Goal: Complete application form

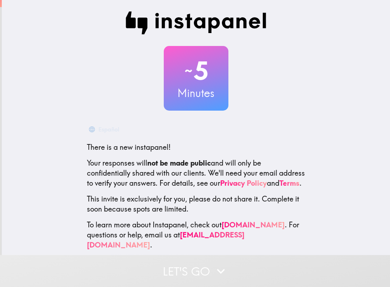
scroll to position [12, 0]
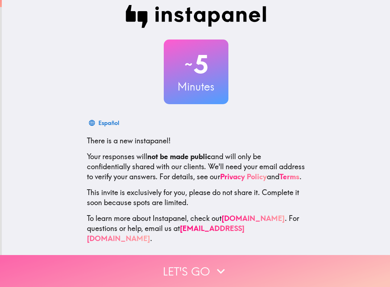
click at [200, 269] on button "Let's go" at bounding box center [195, 271] width 390 height 32
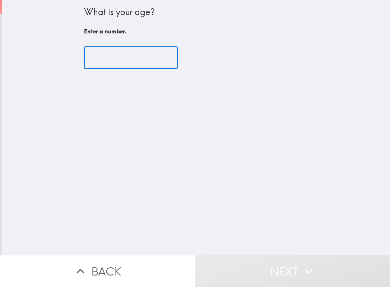
click at [136, 61] on input "number" at bounding box center [131, 58] width 94 height 22
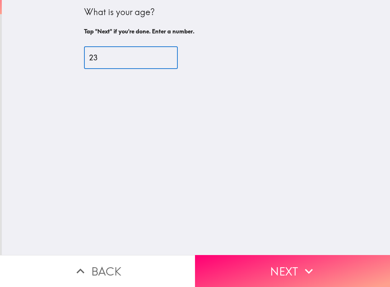
type input "23"
click at [325, 244] on div "What is your age? Tap "Next" if you're done. Enter a number. 23 ​" at bounding box center [196, 127] width 389 height 255
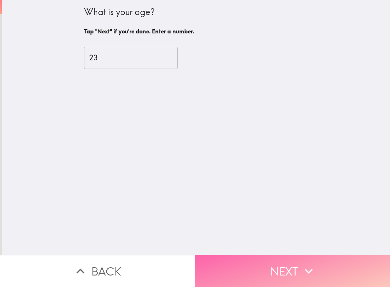
click at [323, 276] on button "Next" at bounding box center [292, 271] width 195 height 32
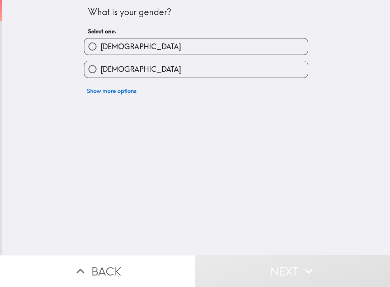
click at [152, 44] on label "[DEMOGRAPHIC_DATA]" at bounding box center [196, 46] width 224 height 16
click at [101, 44] on input "[DEMOGRAPHIC_DATA]" at bounding box center [92, 46] width 16 height 16
radio input "true"
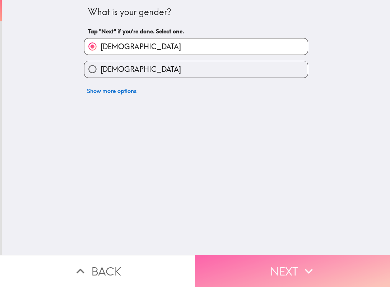
click at [289, 268] on button "Next" at bounding box center [292, 271] width 195 height 32
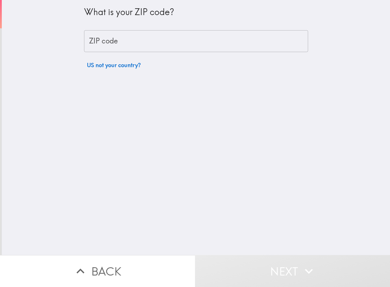
click at [141, 41] on input "ZIP code" at bounding box center [196, 41] width 224 height 22
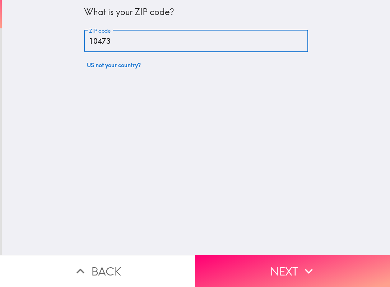
type input "10473"
click at [281, 255] on button "Next" at bounding box center [292, 271] width 195 height 32
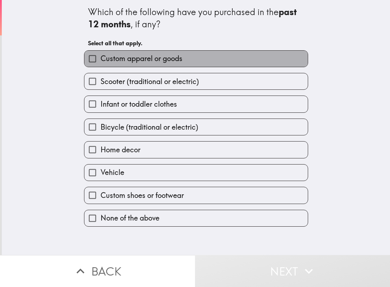
click at [217, 51] on label "Custom apparel or goods" at bounding box center [196, 59] width 224 height 16
click at [101, 51] on input "Custom apparel or goods" at bounding box center [92, 59] width 16 height 16
checkbox input "true"
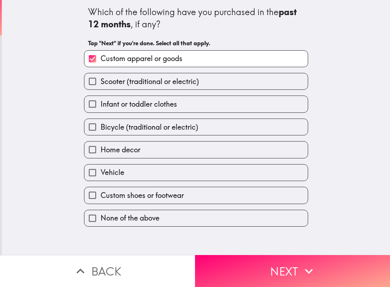
click at [141, 103] on span "Infant or toddler clothes" at bounding box center [139, 104] width 77 height 10
click at [101, 103] on input "Infant or toddler clothes" at bounding box center [92, 104] width 16 height 16
checkbox input "true"
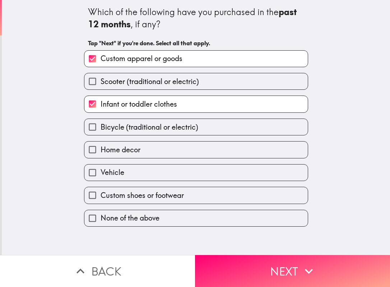
drag, startPoint x: 136, startPoint y: 151, endPoint x: 148, endPoint y: 175, distance: 27.0
click at [136, 150] on span "Home decor" at bounding box center [121, 150] width 40 height 10
click at [101, 150] on input "Home decor" at bounding box center [92, 150] width 16 height 16
checkbox input "true"
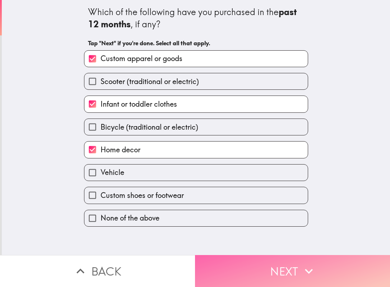
click at [290, 259] on button "Next" at bounding box center [292, 271] width 195 height 32
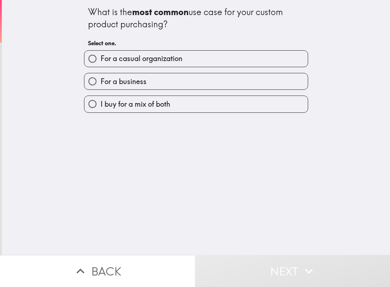
click at [172, 60] on span "For a casual organization" at bounding box center [142, 59] width 82 height 10
click at [101, 60] on input "For a casual organization" at bounding box center [92, 59] width 16 height 16
radio input "true"
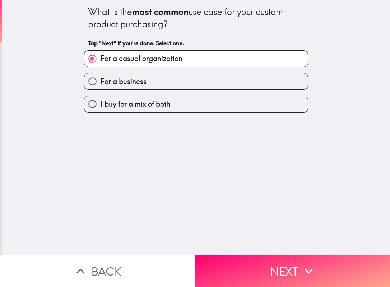
click at [176, 101] on label "I buy for a mix of both" at bounding box center [196, 104] width 224 height 16
click at [101, 101] on input "I buy for a mix of both" at bounding box center [92, 104] width 16 height 16
radio input "true"
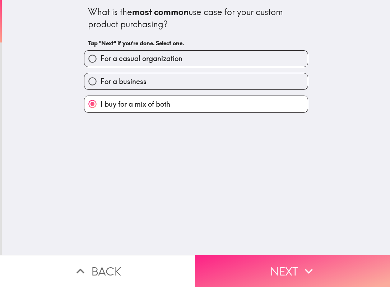
click at [289, 263] on button "Next" at bounding box center [292, 271] width 195 height 32
